Goal: Information Seeking & Learning: Learn about a topic

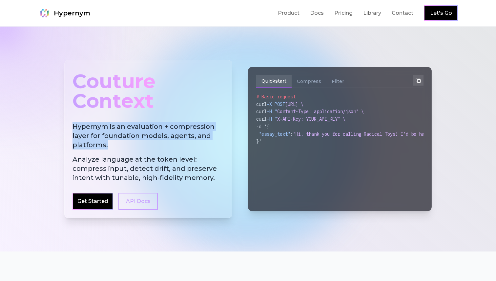
drag, startPoint x: 201, startPoint y: 95, endPoint x: 208, endPoint y: 148, distance: 53.0
click at [208, 148] on div "Couture Context Hypernym is an evaluation + compression layer for foundation mo…" at bounding box center [148, 139] width 168 height 158
click at [208, 148] on h2 "Hypernym is an evaluation + compression layer for foundation models, agents, an…" at bounding box center [148, 152] width 152 height 60
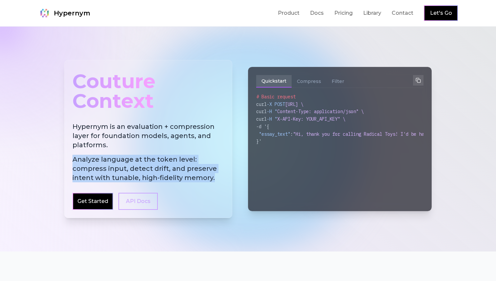
drag, startPoint x: 208, startPoint y: 148, endPoint x: 210, endPoint y: 179, distance: 31.6
click at [210, 179] on h2 "Hypernym is an evaluation + compression layer for foundation models, agents, an…" at bounding box center [148, 152] width 152 height 60
click at [210, 179] on span "Analyze language at the token level: compress input, detect drift, and preserve…" at bounding box center [148, 169] width 152 height 28
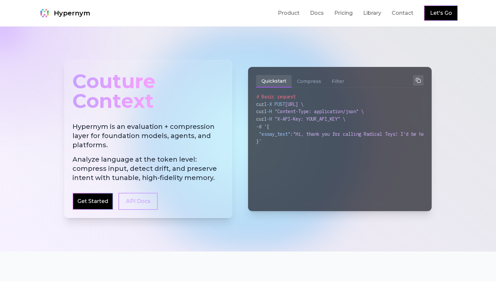
click at [210, 179] on span "Analyze language at the token level: compress input, detect drift, and preserve…" at bounding box center [148, 169] width 152 height 28
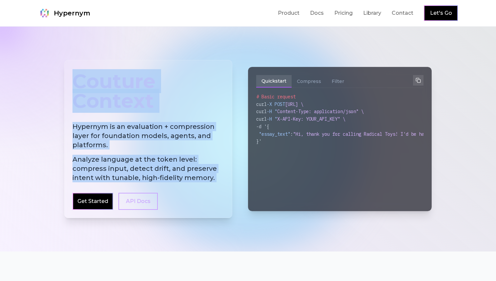
drag, startPoint x: 210, startPoint y: 179, endPoint x: 206, endPoint y: 113, distance: 66.1
click at [206, 113] on div "Couture Context Hypernym is an evaluation + compression layer for foundation mo…" at bounding box center [148, 139] width 168 height 158
click at [206, 113] on div "Couture Context" at bounding box center [148, 91] width 152 height 46
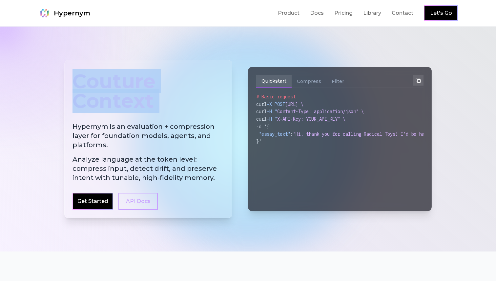
drag, startPoint x: 206, startPoint y: 113, endPoint x: 198, endPoint y: 77, distance: 36.6
click at [198, 77] on div "Couture Context" at bounding box center [148, 91] width 152 height 46
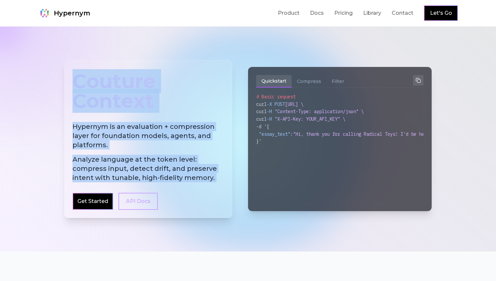
drag, startPoint x: 198, startPoint y: 77, endPoint x: 216, endPoint y: 182, distance: 105.8
click at [216, 182] on div "Couture Context Hypernym is an evaluation + compression layer for foundation mo…" at bounding box center [148, 139] width 168 height 158
click at [216, 182] on span "Analyze language at the token level: compress input, detect drift, and preserve…" at bounding box center [148, 169] width 152 height 28
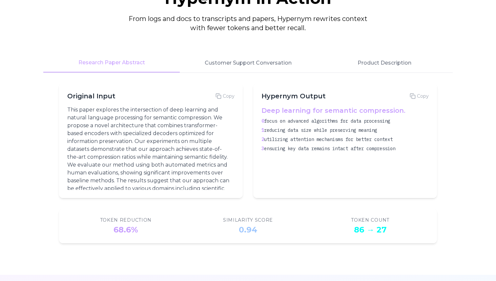
scroll to position [846, 0]
click at [217, 63] on button "Customer Support Conversation" at bounding box center [248, 62] width 136 height 19
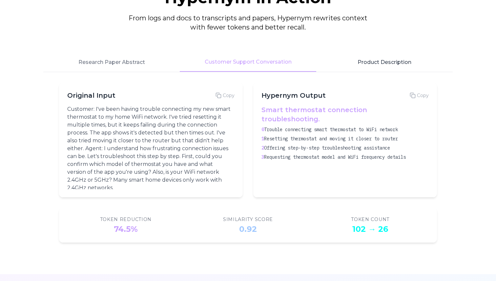
click at [359, 58] on button "Product Description" at bounding box center [384, 62] width 136 height 19
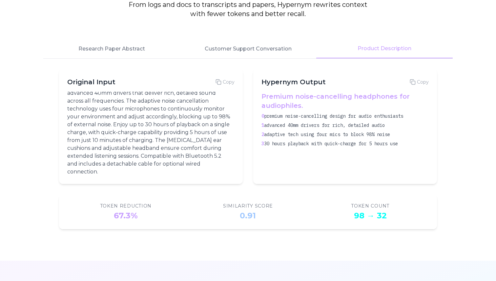
scroll to position [786, 0]
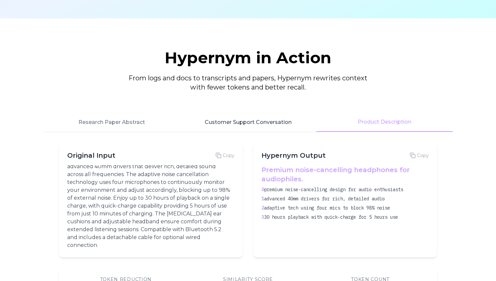
click at [247, 128] on button "Customer Support Conversation" at bounding box center [248, 122] width 136 height 19
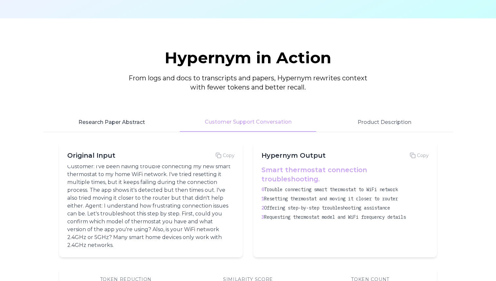
click at [145, 120] on button "Research Paper Abstract" at bounding box center [111, 122] width 136 height 19
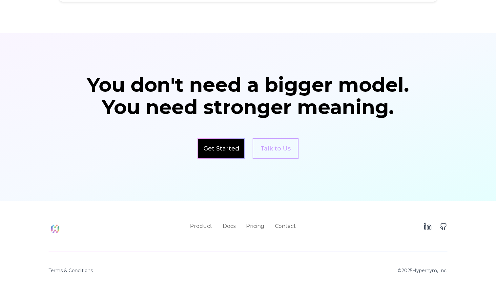
scroll to position [1100, 0]
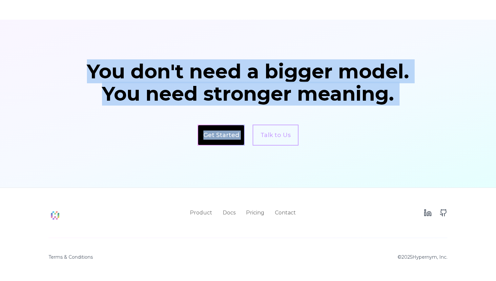
drag, startPoint x: 300, startPoint y: 23, endPoint x: 400, endPoint y: 104, distance: 128.5
click at [400, 104] on section "You don't need a bigger model. You need stronger meaning. Get Started Talk to Us" at bounding box center [248, 104] width 496 height 168
click at [400, 104] on div "You don't need a bigger model. You need stronger meaning. Get Started Talk to Us" at bounding box center [248, 104] width 336 height 84
drag, startPoint x: 395, startPoint y: 99, endPoint x: 385, endPoint y: 44, distance: 56.5
click at [385, 44] on section "You don't need a bigger model. You need stronger meaning. Get Started Talk to Us" at bounding box center [248, 104] width 496 height 168
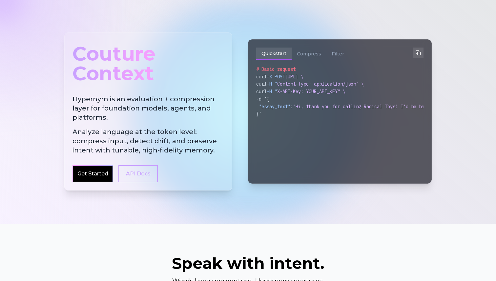
scroll to position [0, 0]
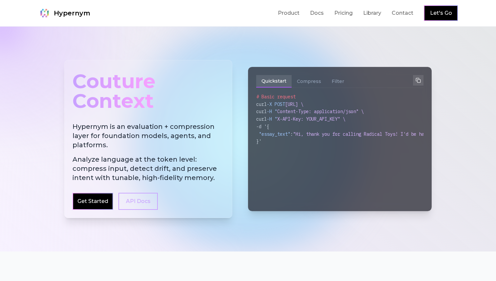
click at [338, 33] on div "Couture Context Hypernym is an evaluation + compression layer for foundation mo…" at bounding box center [248, 139] width 378 height 221
click at [319, 15] on link "Docs" at bounding box center [317, 13] width 14 height 8
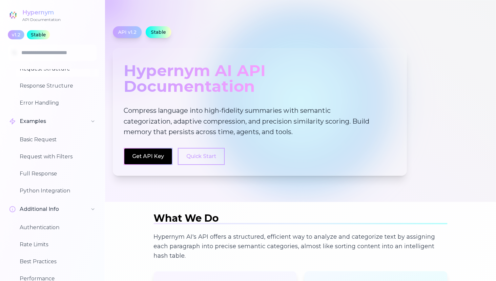
scroll to position [131, 0]
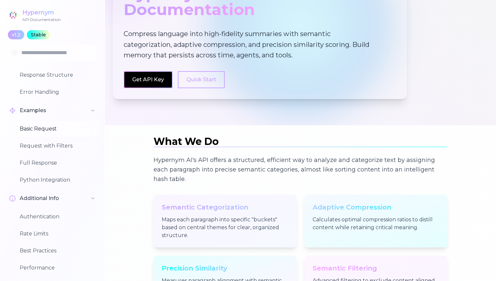
click at [62, 130] on button "Basic Request" at bounding box center [58, 129] width 84 height 16
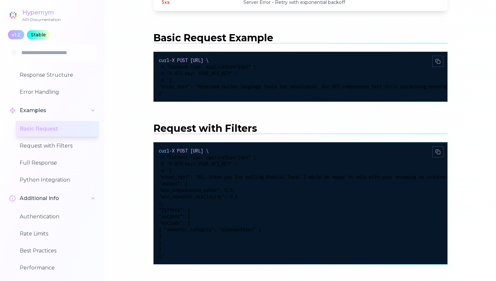
scroll to position [1229, 0]
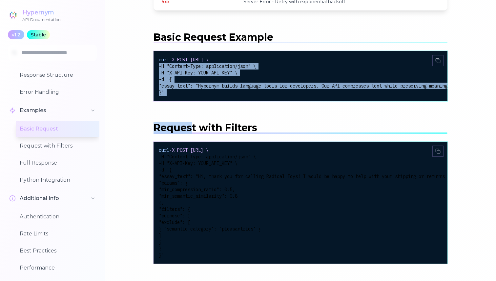
drag, startPoint x: 159, startPoint y: 63, endPoint x: 193, endPoint y: 125, distance: 70.2
click at [193, 125] on div "What We Do Hypernym AI's API offers a structured, efficient way to analyze and …" at bounding box center [301, 233] width 294 height 2500
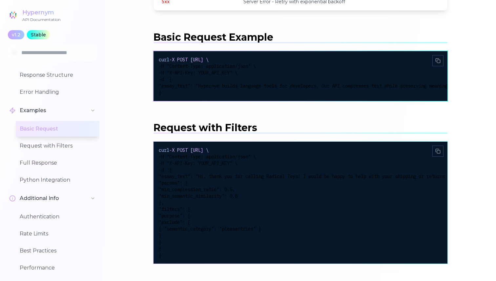
click at [162, 70] on span "-H "X-API-Key: YOUR_API_KEY" \" at bounding box center [198, 73] width 79 height 6
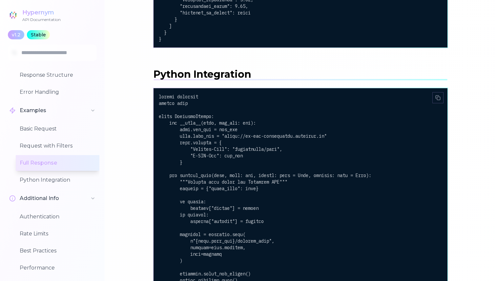
scroll to position [1847, 0]
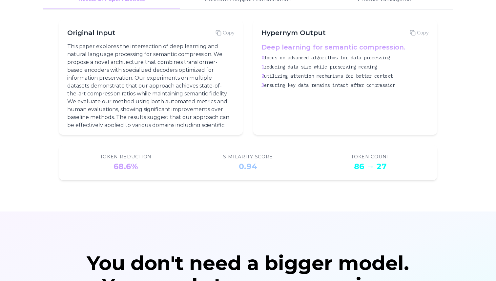
scroll to position [1100, 0]
